Goal: Find specific page/section: Find specific page/section

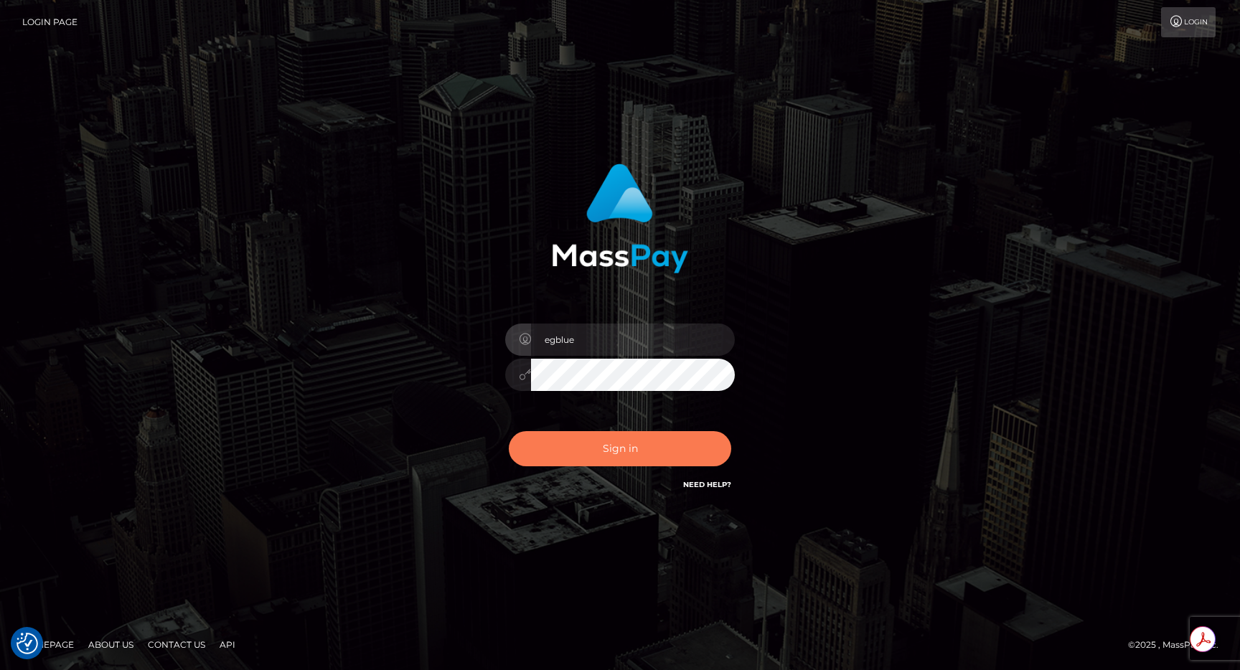
click at [587, 451] on button "Sign in" at bounding box center [620, 448] width 222 height 35
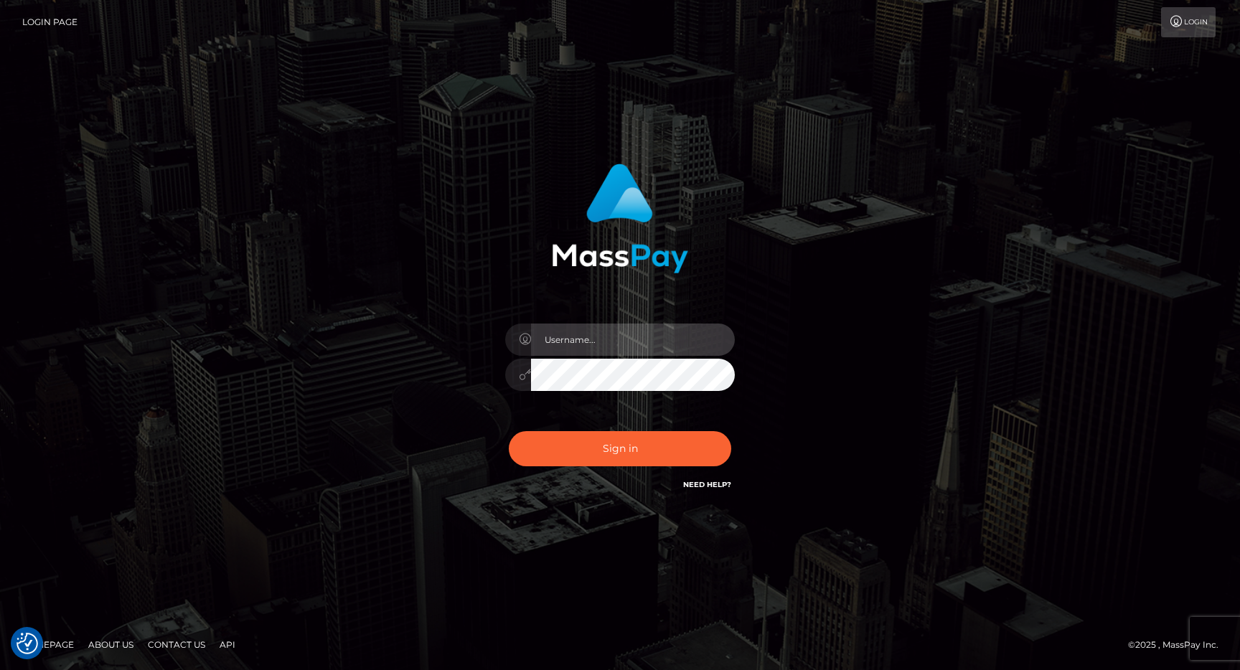
type input "egblue"
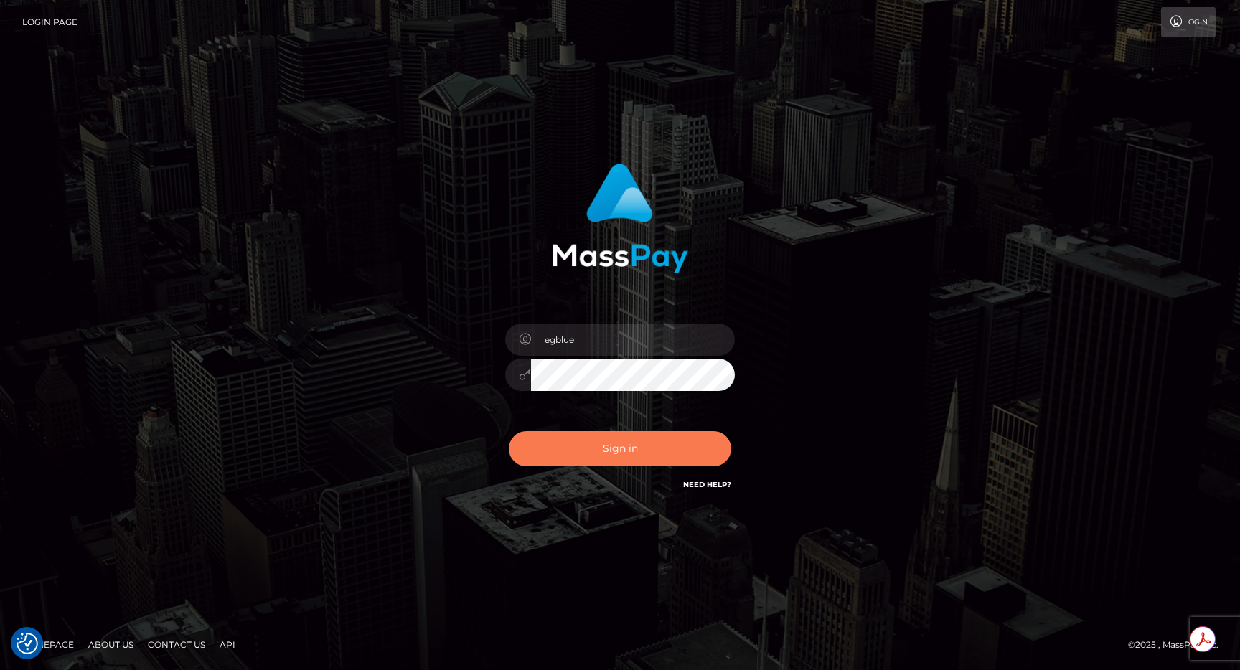
click at [587, 462] on button "Sign in" at bounding box center [620, 448] width 222 height 35
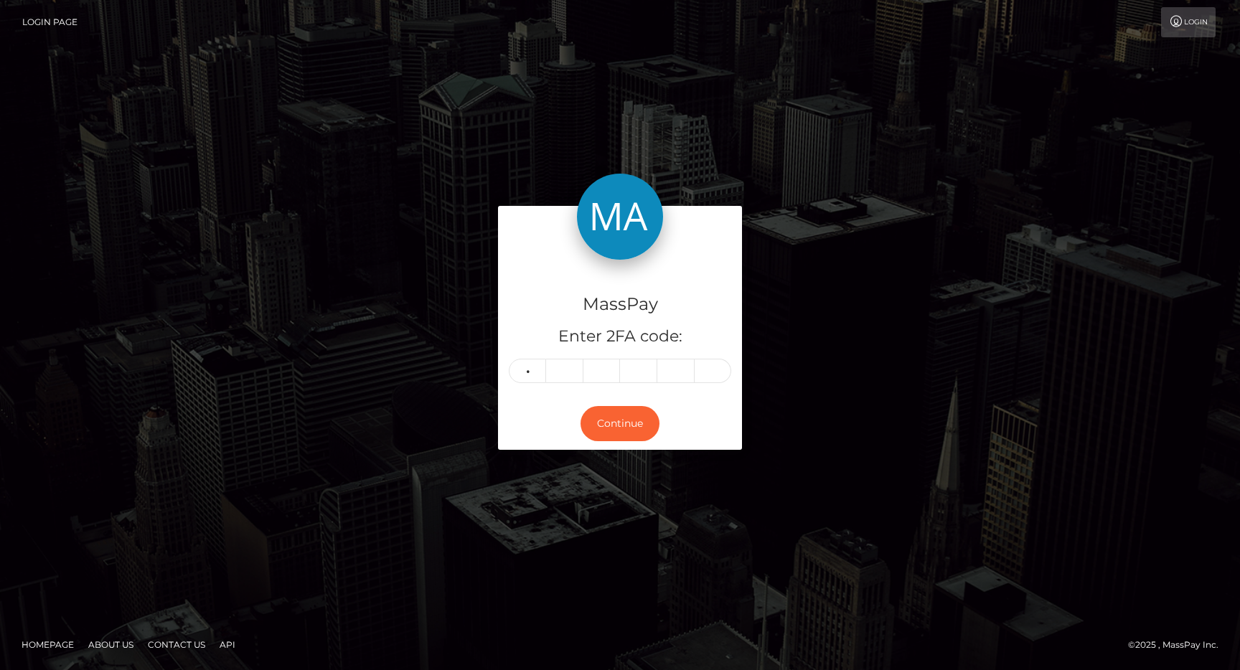
type input "8"
type input "9"
type input "1"
type input "8"
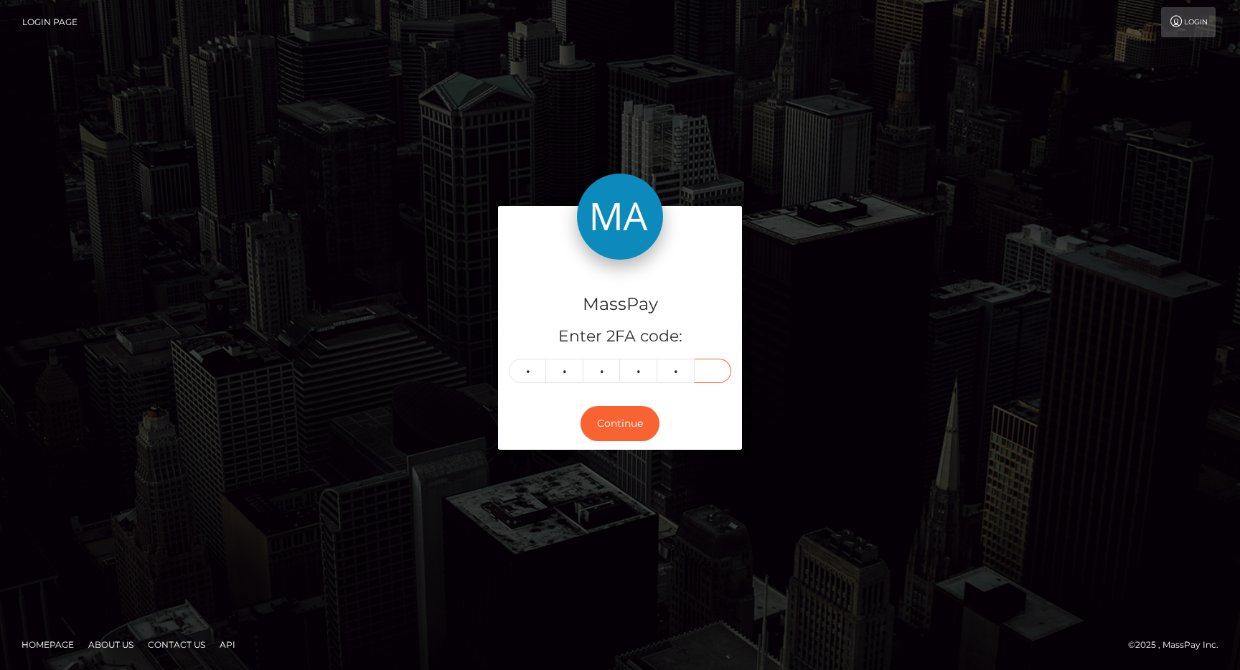
type input "6"
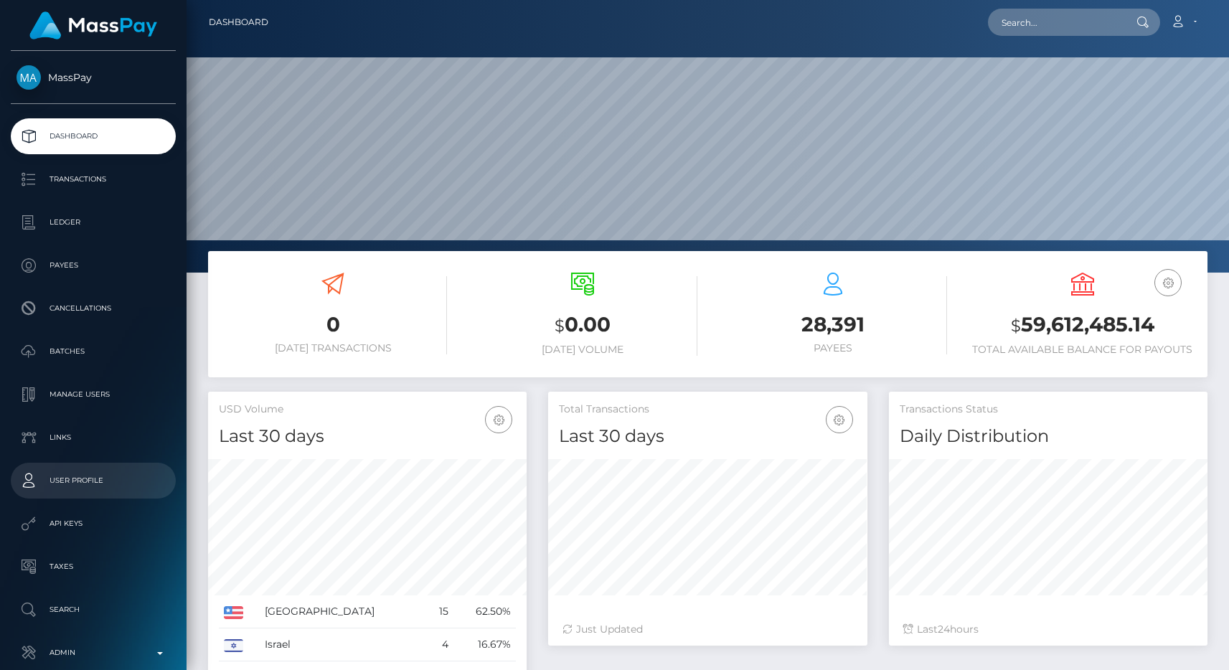
scroll to position [255, 319]
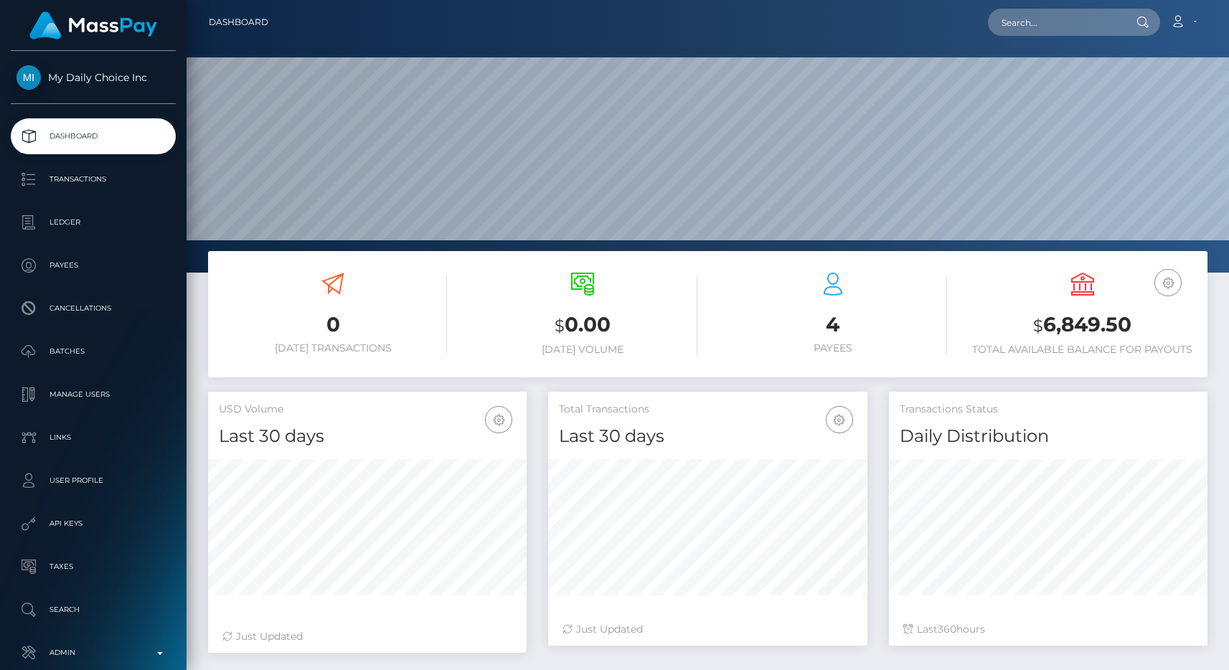
scroll to position [255, 319]
click at [130, 183] on p "Transactions" at bounding box center [94, 180] width 154 height 22
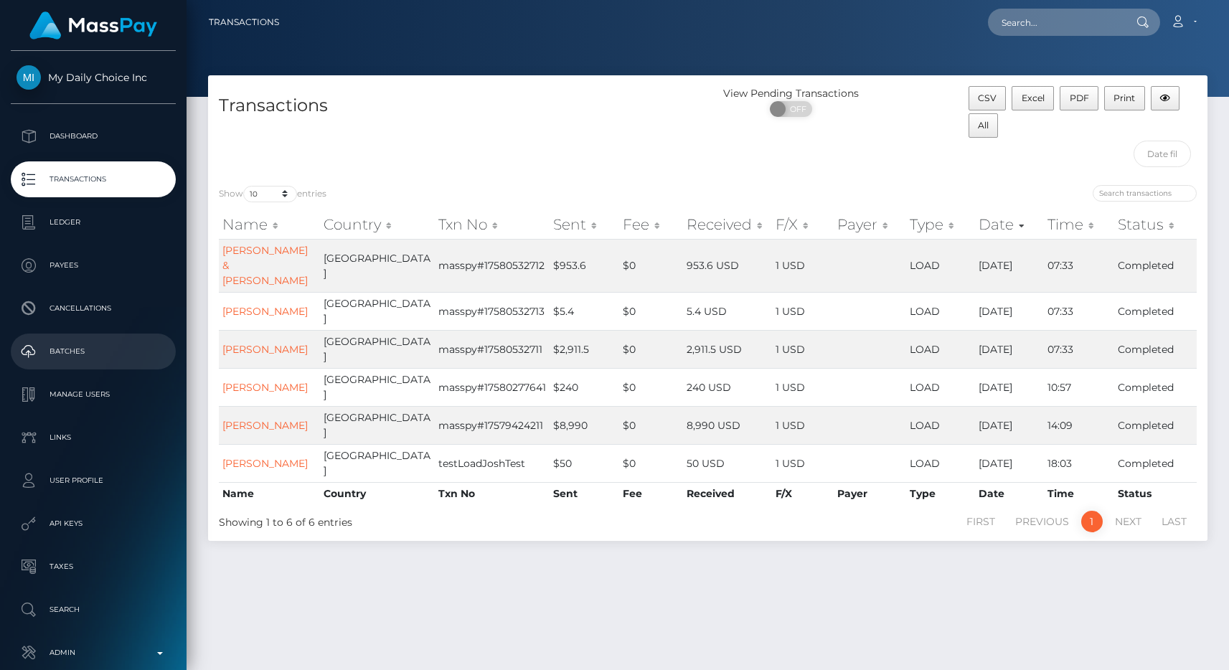
click at [82, 345] on p "Batches" at bounding box center [94, 352] width 154 height 22
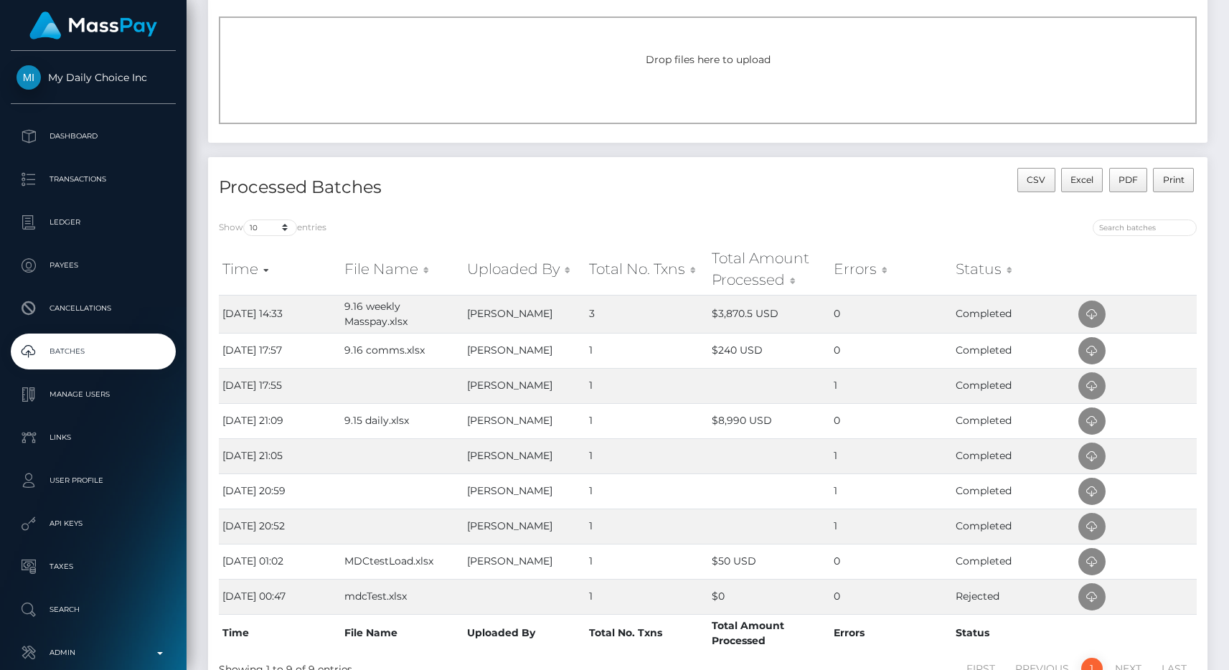
scroll to position [178, 0]
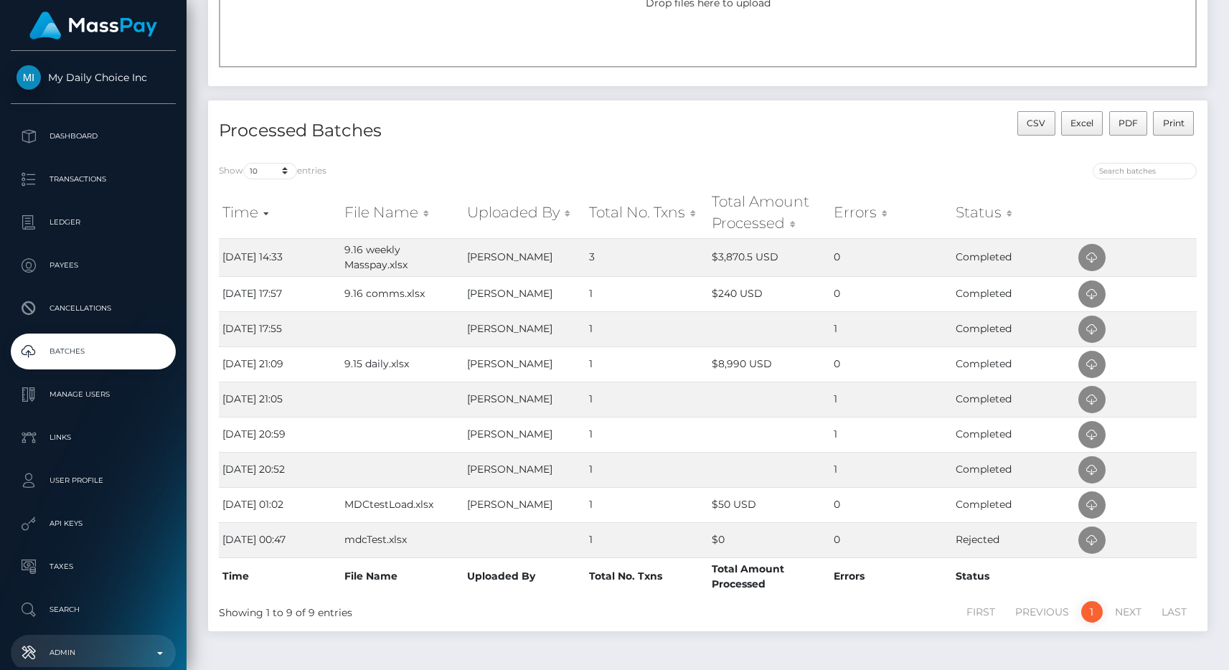
click at [66, 638] on link "Admin" at bounding box center [93, 653] width 165 height 36
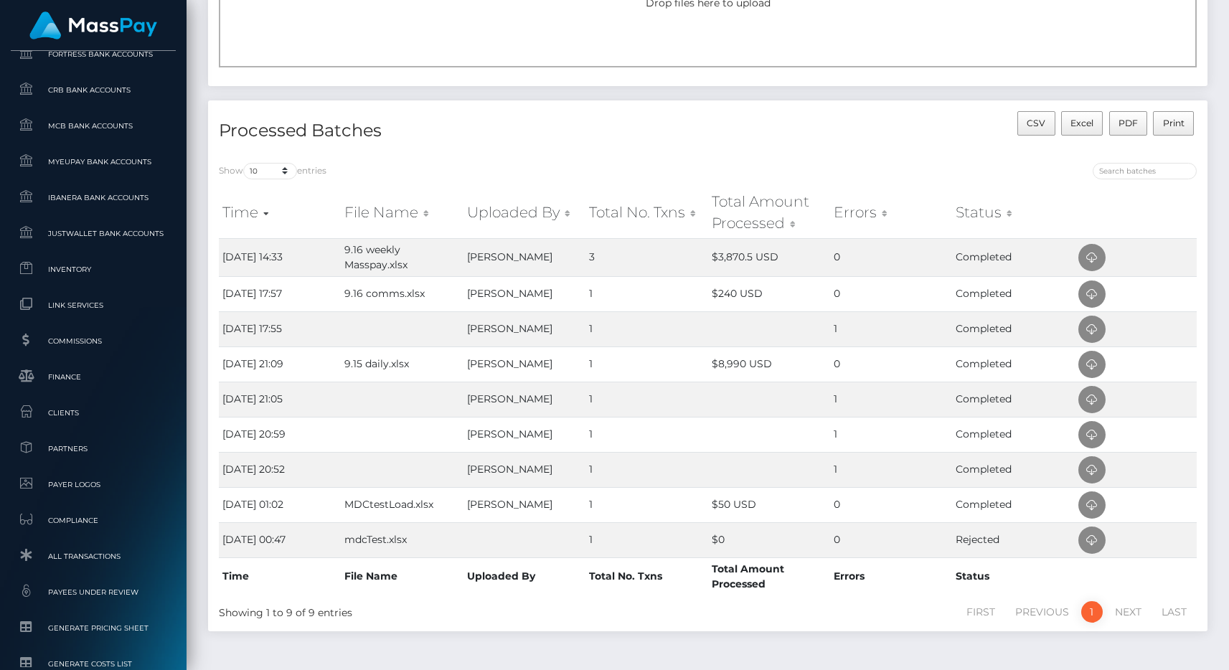
scroll to position [877, 0]
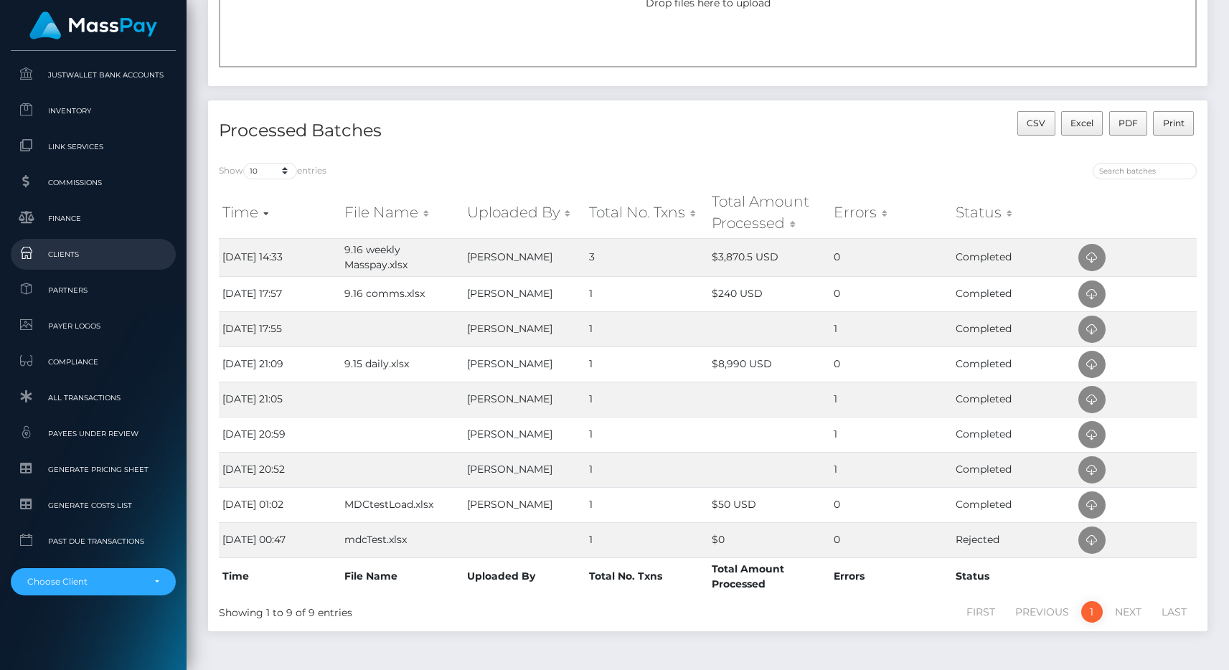
click at [81, 250] on span "Clients" at bounding box center [94, 254] width 154 height 17
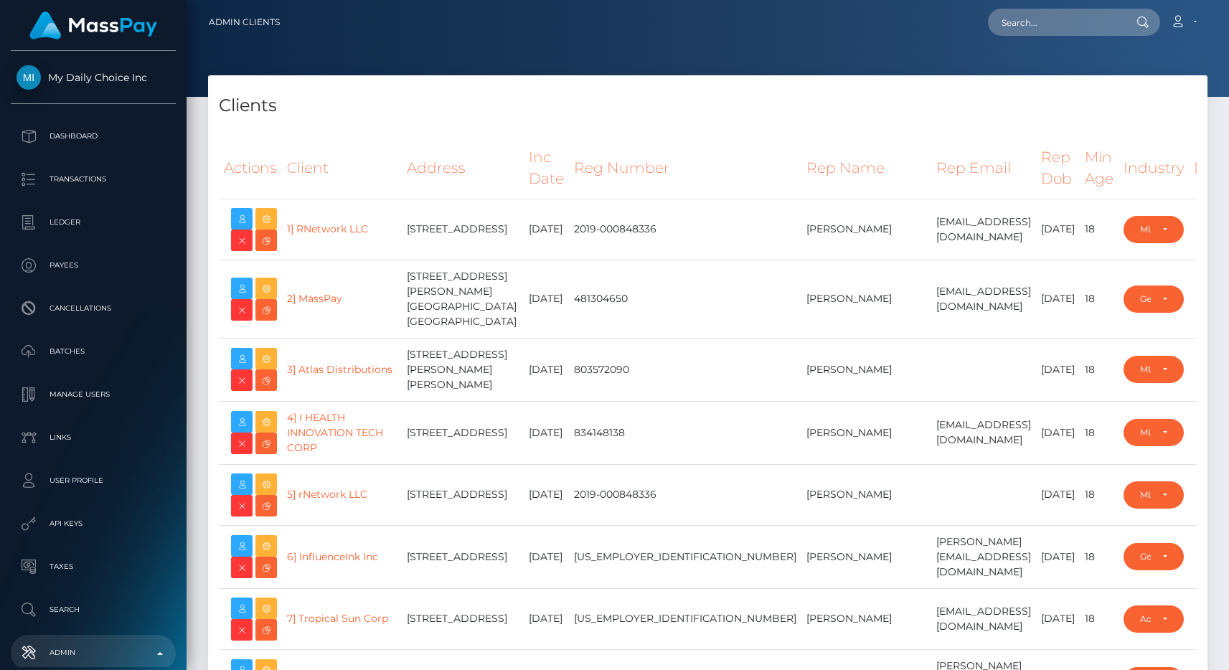
select select "223"
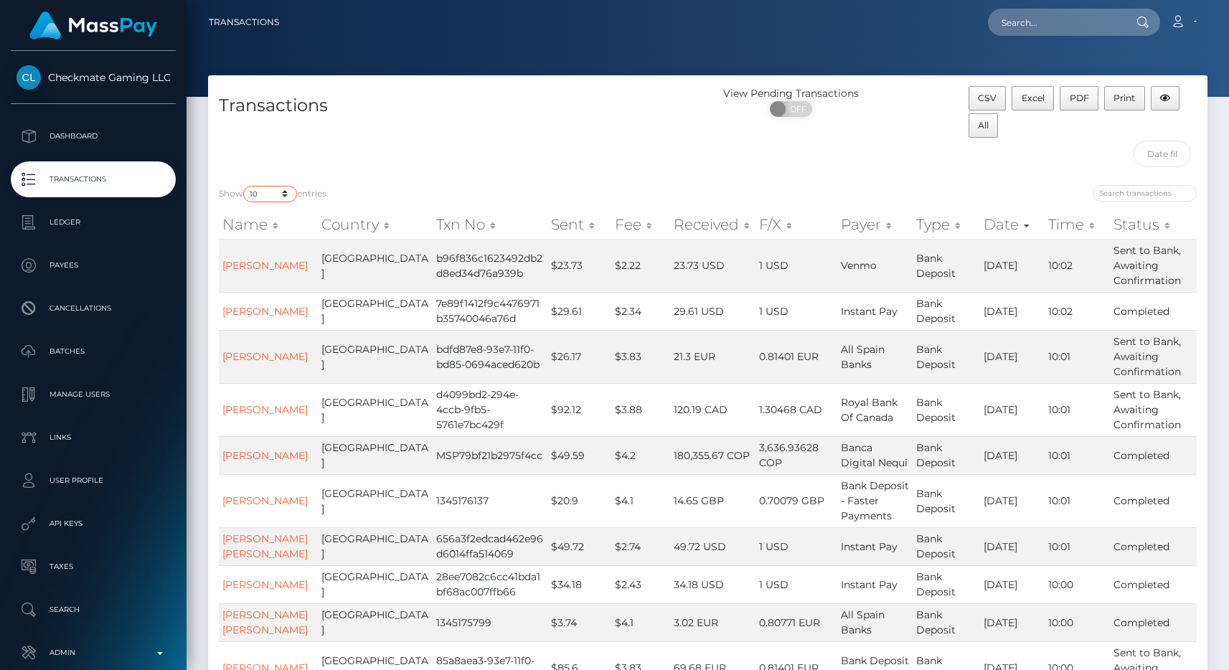
click at [260, 195] on select "10 25 50 100 250 500 1,000 3,500 All" at bounding box center [270, 194] width 54 height 17
select select "250"
click at [245, 186] on select "10 25 50 100 250 500 1,000 3,500 All" at bounding box center [270, 194] width 54 height 17
click at [418, 145] on div "Transactions" at bounding box center [458, 130] width 500 height 88
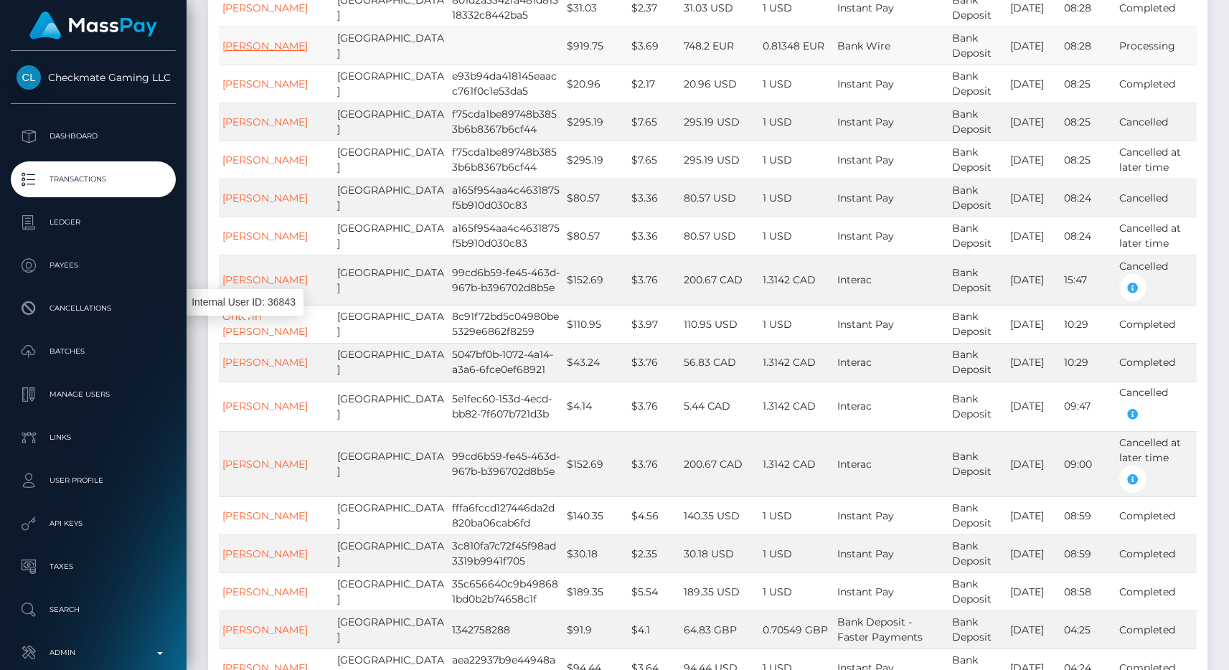
scroll to position [5336, 0]
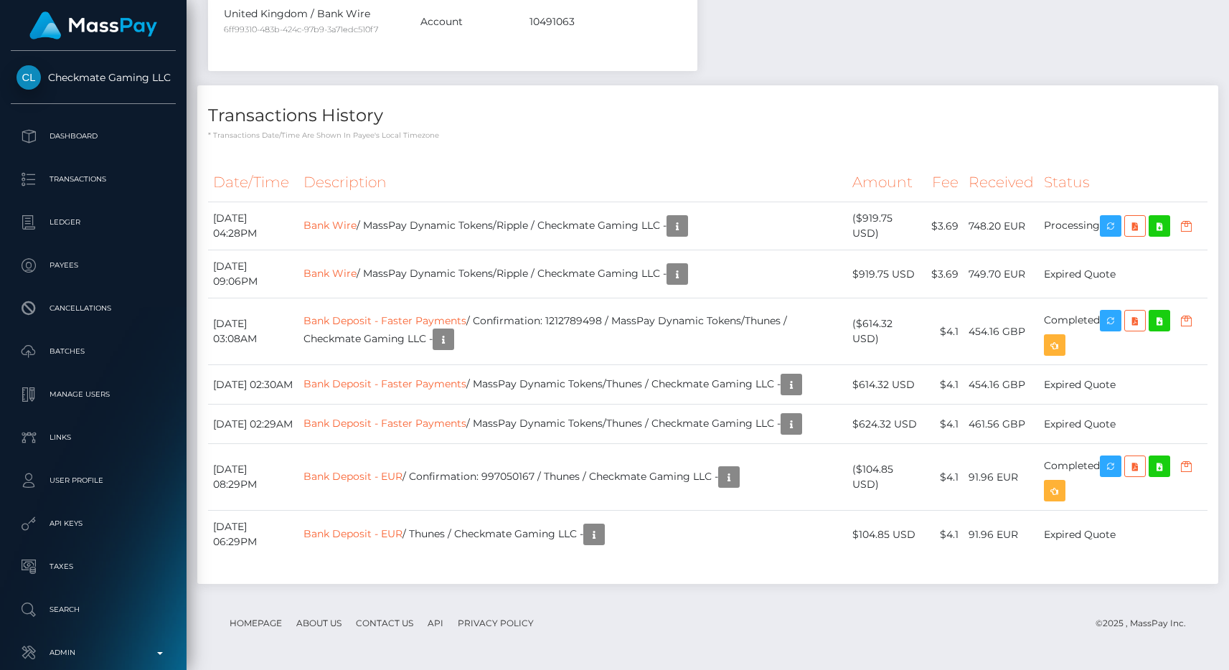
scroll to position [971, 0]
click at [578, 163] on th "Description" at bounding box center [573, 182] width 549 height 39
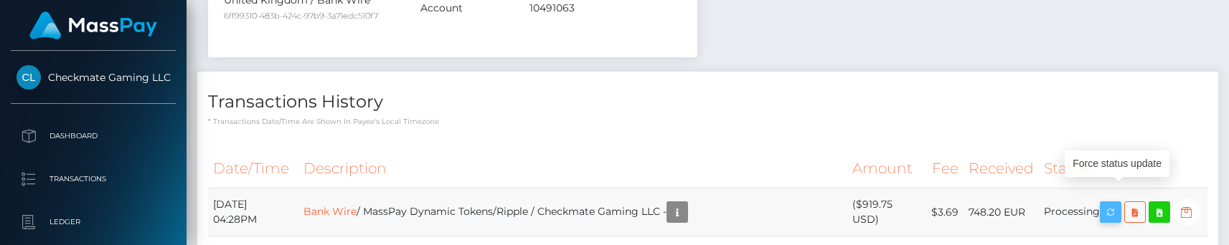
click at [1120, 204] on icon "button" at bounding box center [1110, 213] width 17 height 18
